Goal: Task Accomplishment & Management: Use online tool/utility

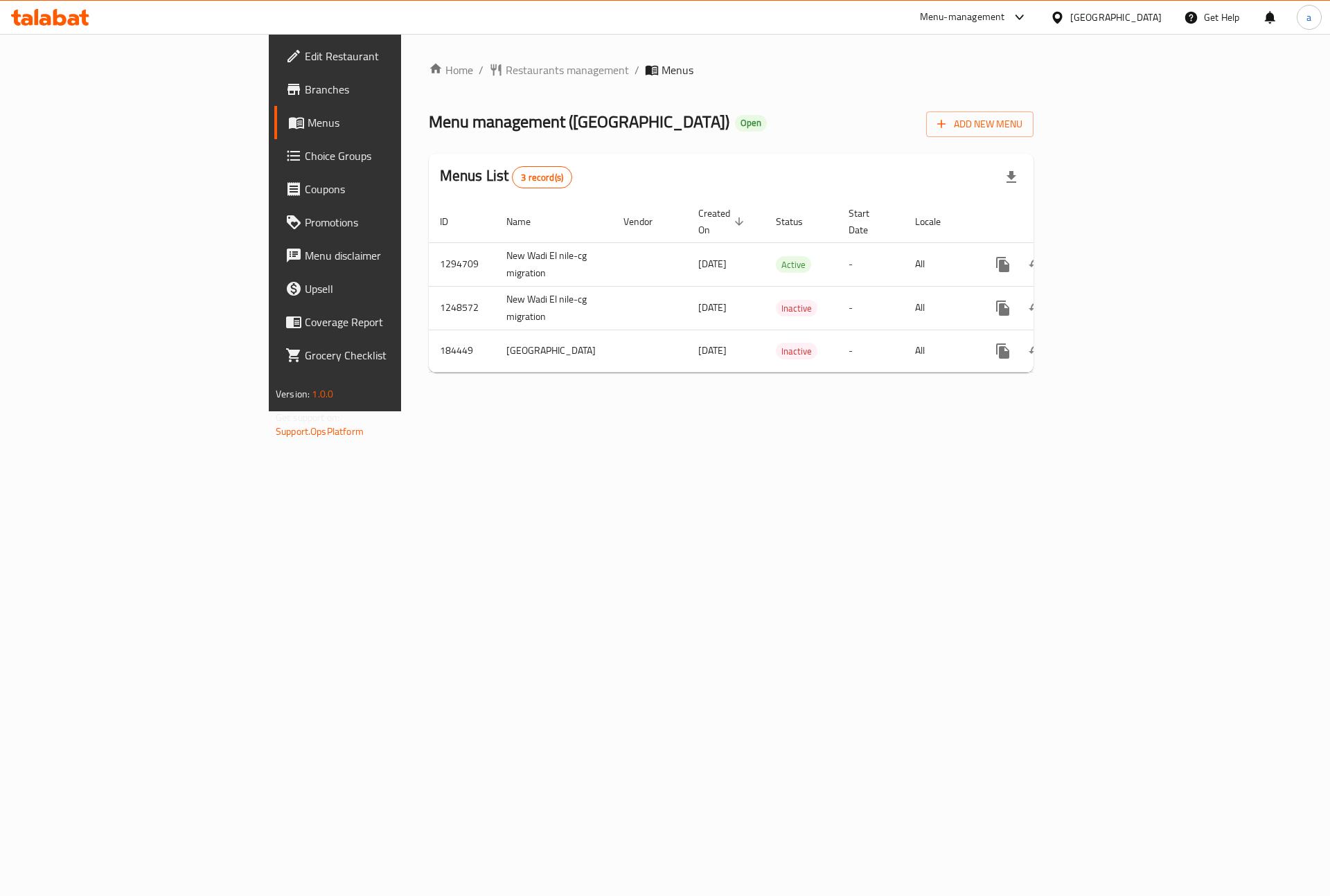
click at [305, 92] on span "Branches" at bounding box center [392, 89] width 175 height 17
click at [1111, 256] on icon "enhanced table" at bounding box center [1102, 264] width 17 height 17
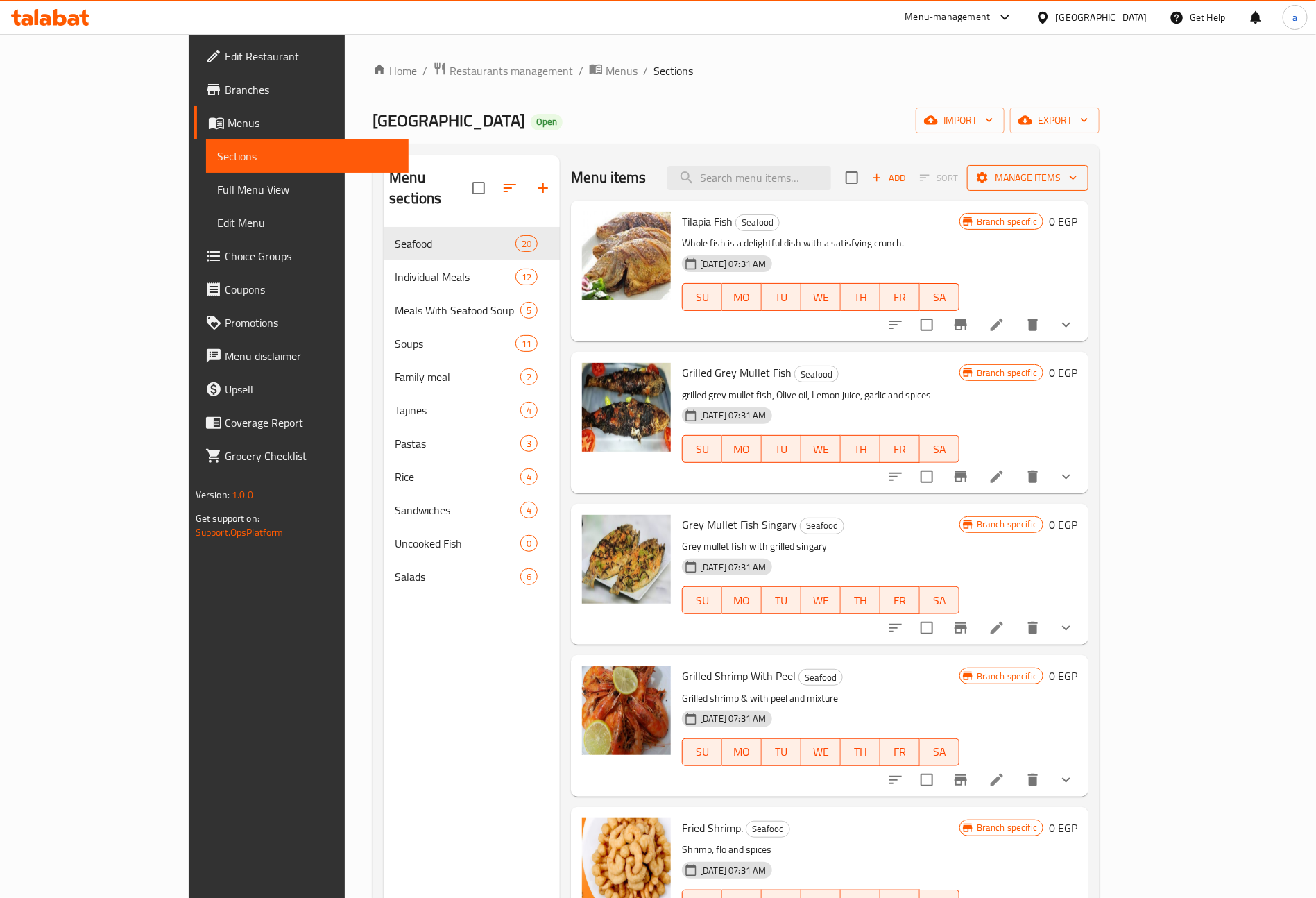
click at [1078, 173] on span "Manage items" at bounding box center [1027, 178] width 99 height 18
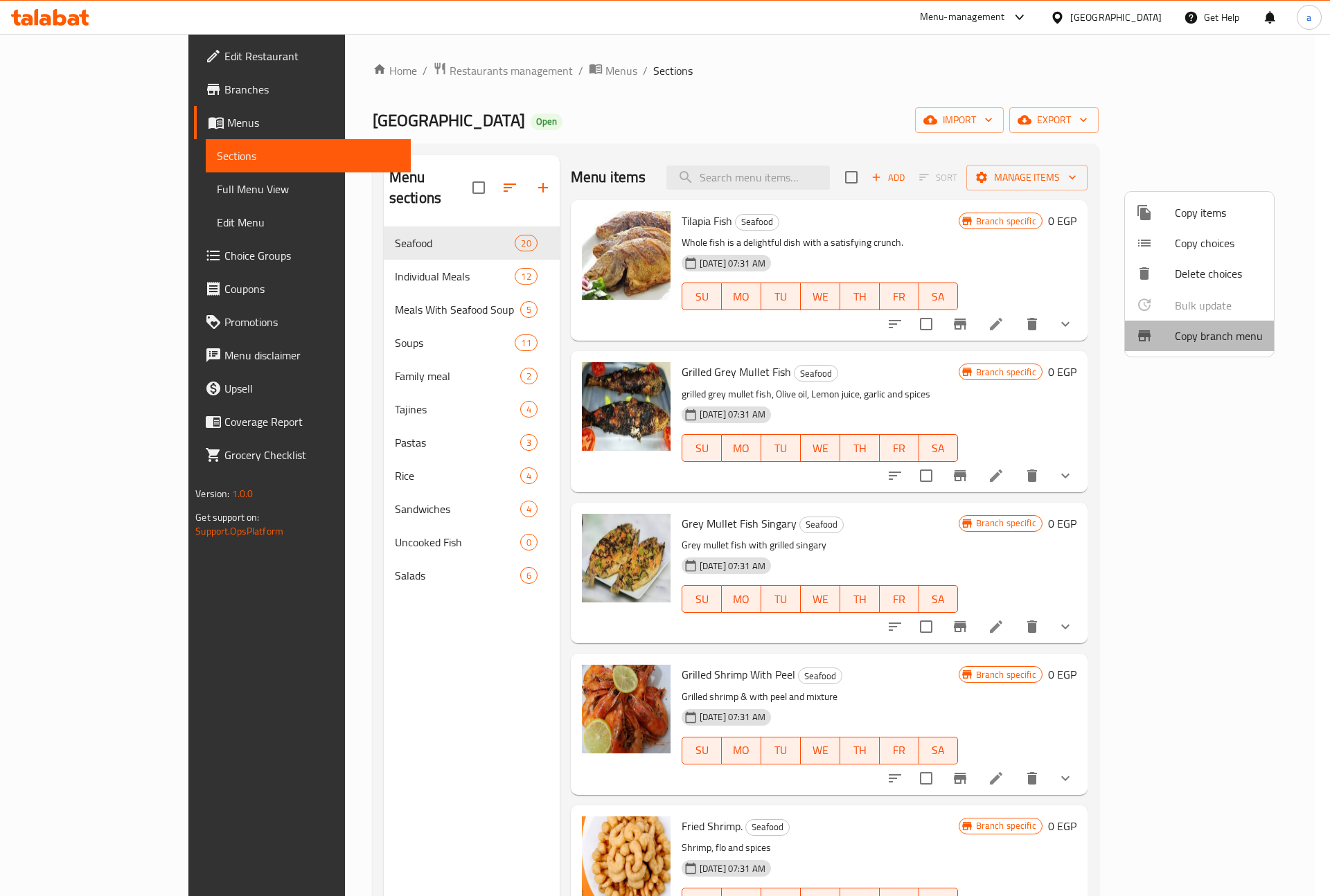
click at [1225, 339] on span "Copy branch menu" at bounding box center [1219, 336] width 88 height 17
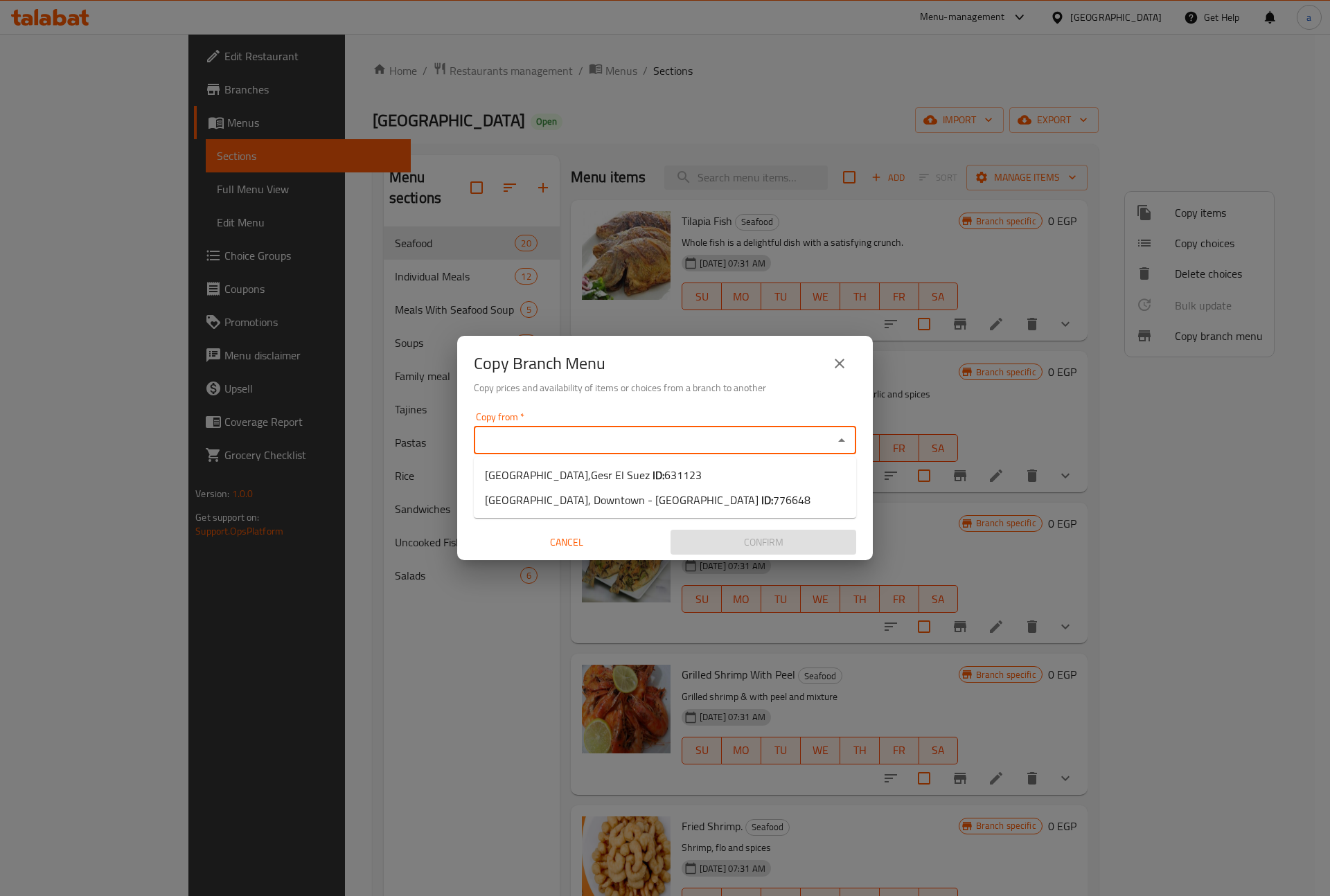
click at [683, 438] on input "Copy from   *" at bounding box center [653, 440] width 351 height 19
click at [664, 476] on span "631123" at bounding box center [683, 474] width 37 height 21
type input "[GEOGRAPHIC_DATA],Gesr El Suez"
click at [595, 494] on input "Copy to   *" at bounding box center [653, 494] width 351 height 19
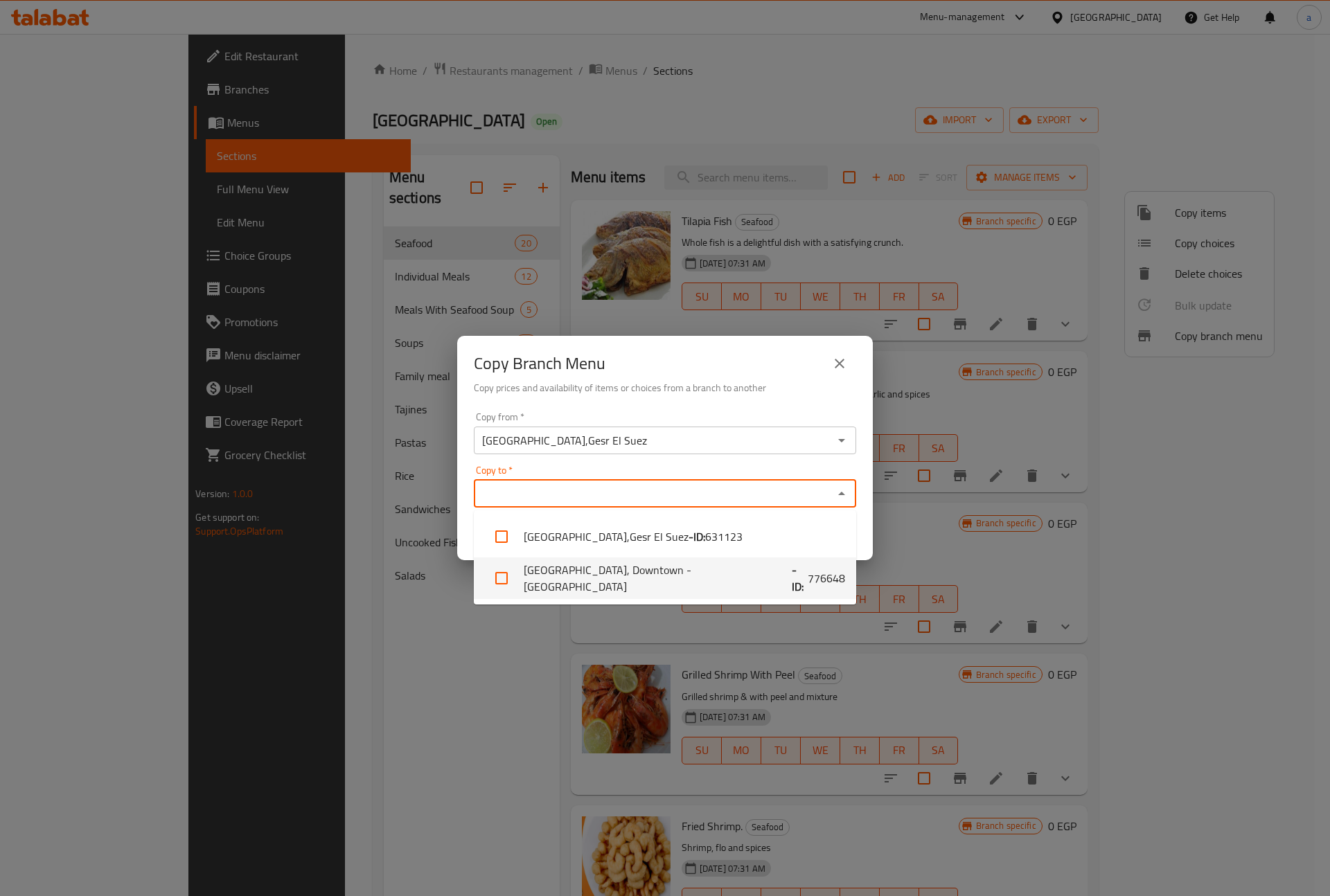
click at [643, 576] on li "[GEOGRAPHIC_DATA], Downtown - [GEOGRAPHIC_DATA] - ID: 776648" at bounding box center [665, 578] width 382 height 42
checkbox input "true"
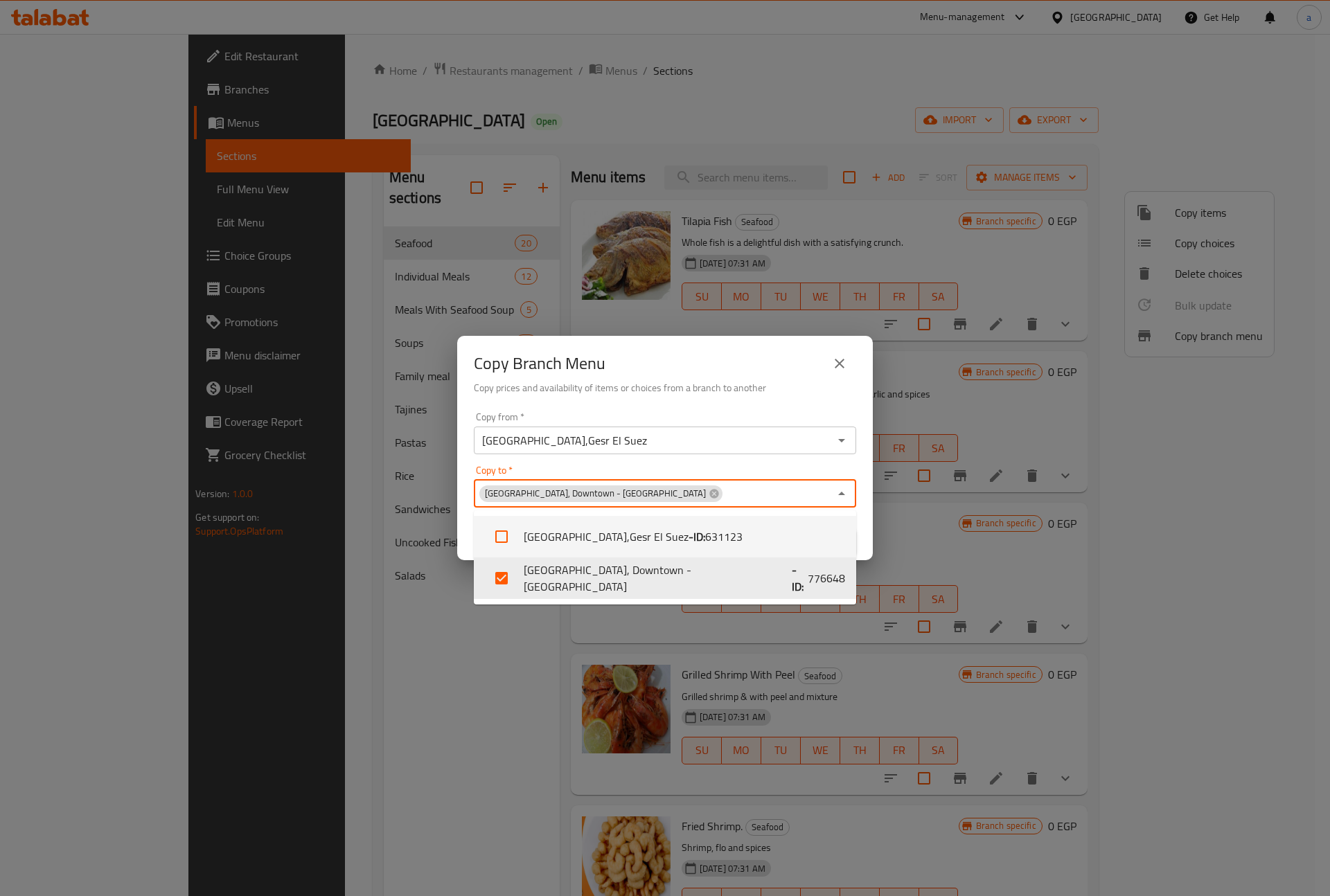
click at [724, 485] on input "Copy to   *" at bounding box center [776, 494] width 105 height 19
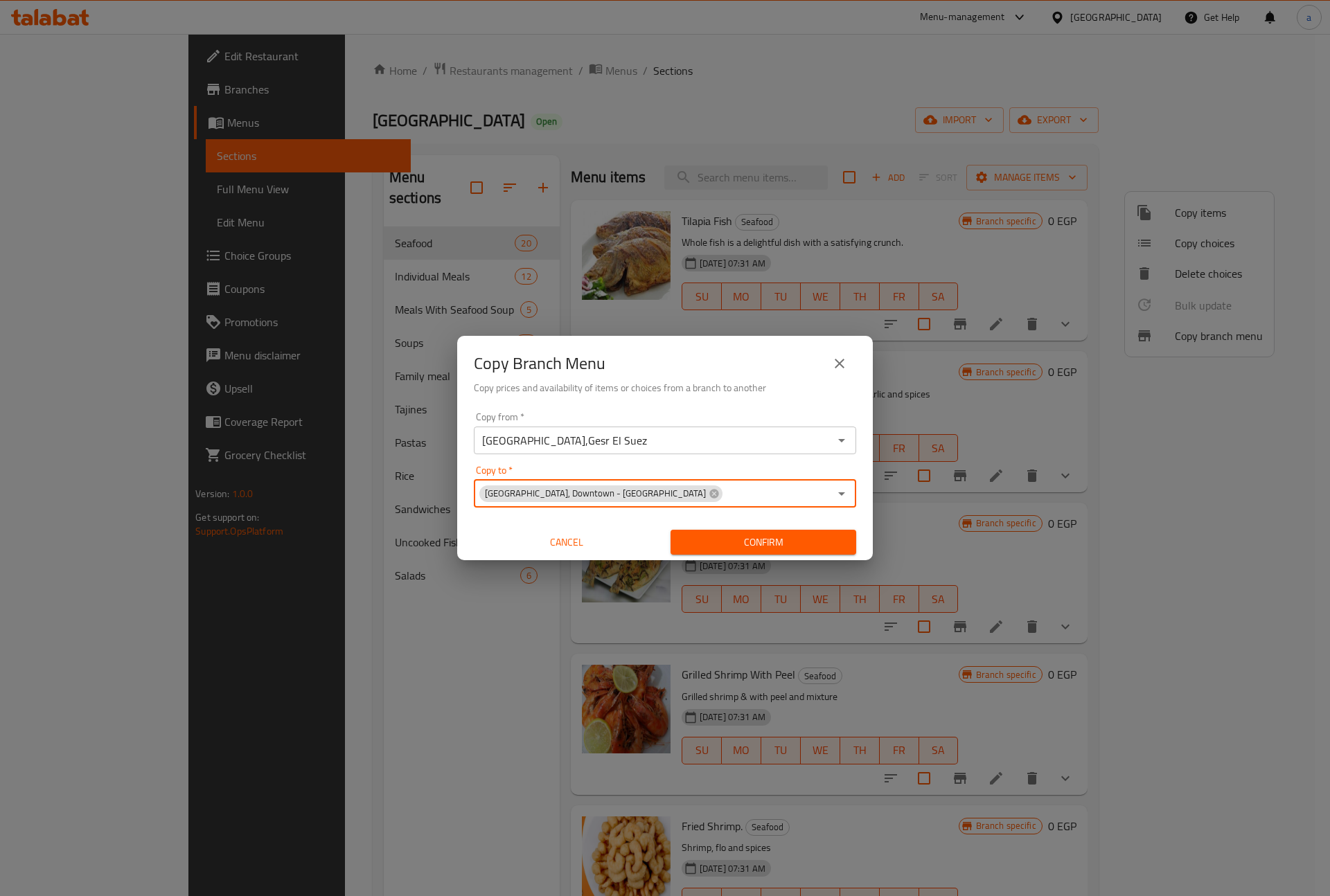
click at [713, 536] on span "Confirm" at bounding box center [763, 543] width 163 height 18
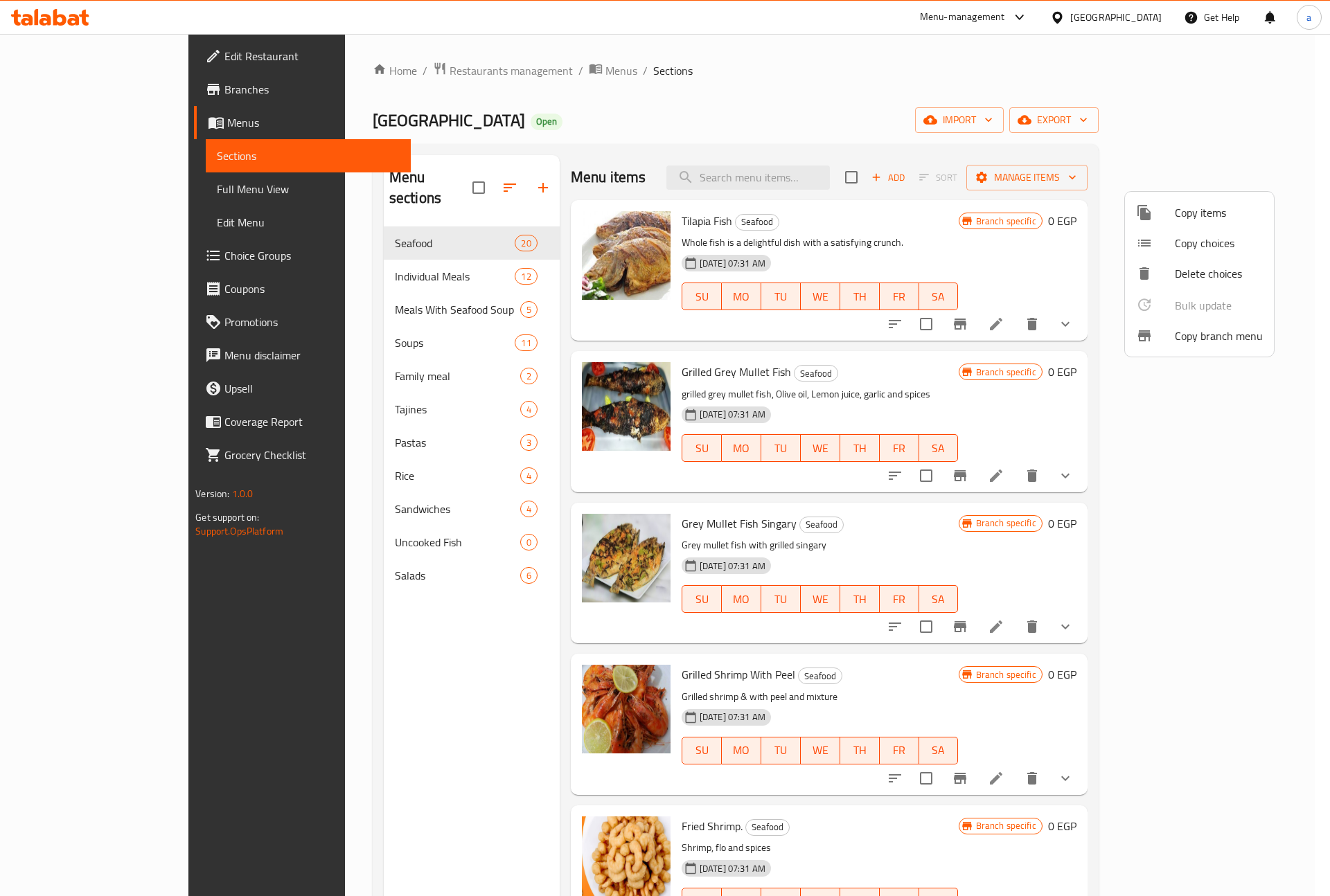
click at [78, 94] on div at bounding box center [665, 448] width 1330 height 896
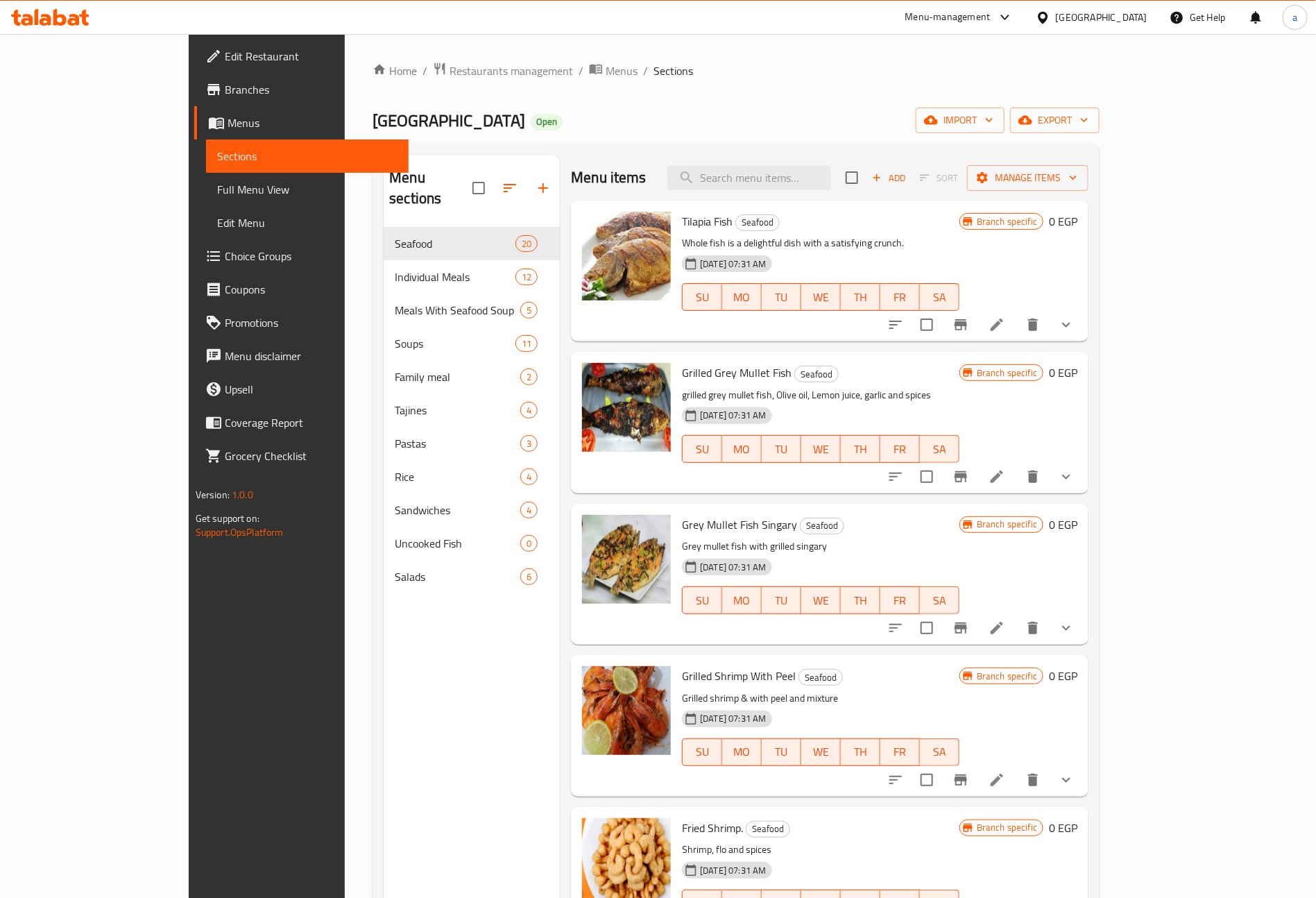
click at [224, 91] on span "Branches" at bounding box center [311, 89] width 173 height 17
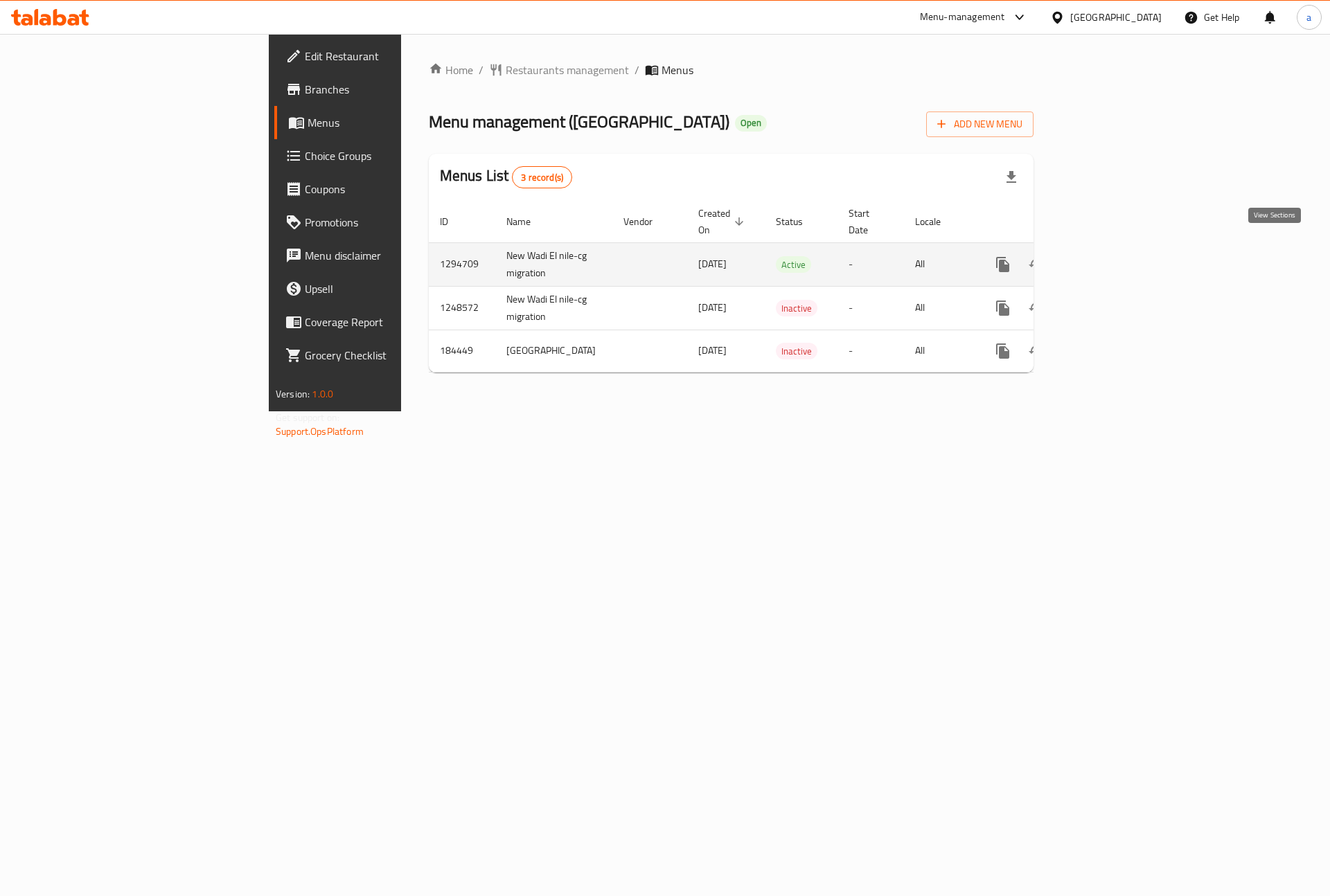
click at [1119, 248] on link "enhanced table" at bounding box center [1102, 264] width 33 height 33
